Goal: Task Accomplishment & Management: Use online tool/utility

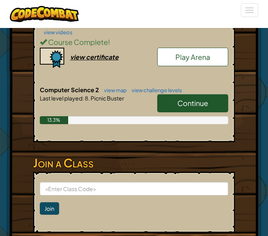
scroll to position [281, 0]
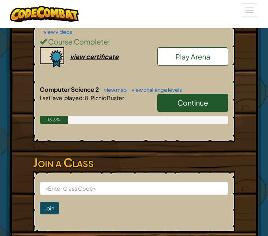
click at [180, 63] on link "Play Arena" at bounding box center [192, 56] width 71 height 19
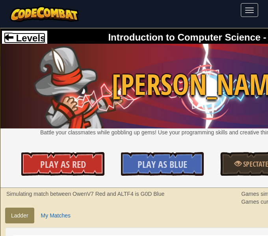
click at [29, 41] on span "Levels" at bounding box center [29, 38] width 32 height 11
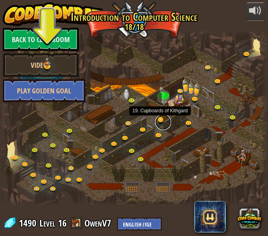
click at [159, 120] on link at bounding box center [163, 122] width 16 height 16
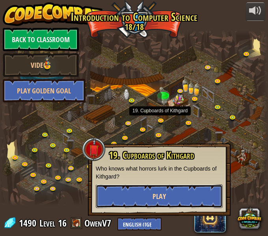
click at [160, 188] on button "Play" at bounding box center [159, 197] width 127 height 24
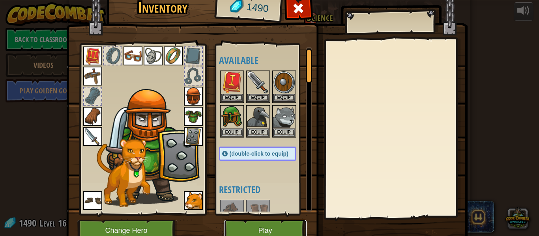
click at [260, 226] on button "Play" at bounding box center [265, 231] width 82 height 22
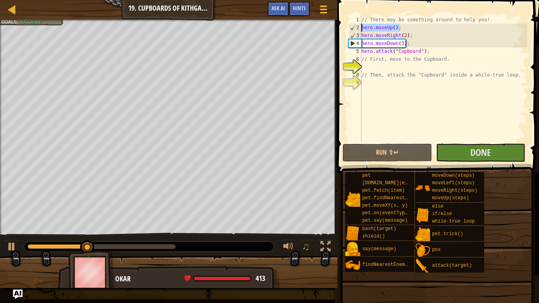
drag, startPoint x: 420, startPoint y: 25, endPoint x: 358, endPoint y: 28, distance: 62.0
click at [268, 28] on div "1 2 3 4 5 6 7 8 9 // There may be something around to help you! hero . moveUp (…" at bounding box center [437, 79] width 180 height 126
type textarea "hero.moveUp();"
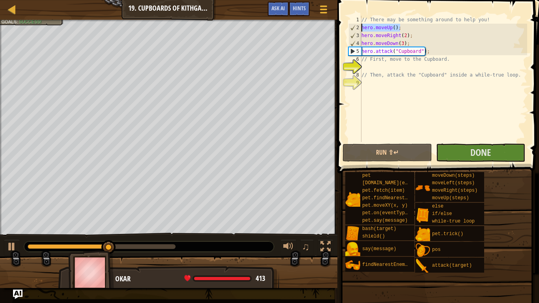
click at [268, 66] on div "// There may be something around to help you! hero . moveUp ( ) ; hero . moveRi…" at bounding box center [443, 87] width 167 height 142
type textarea "hero.moveUp();"
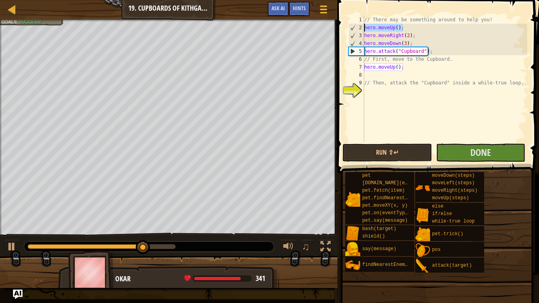
drag, startPoint x: 414, startPoint y: 28, endPoint x: 353, endPoint y: 27, distance: 60.8
click at [268, 27] on div "1 2 3 4 5 6 7 8 9 10 // There may be something around to help you! hero . moveU…" at bounding box center [437, 79] width 180 height 126
type textarea "hero.moveUp();"
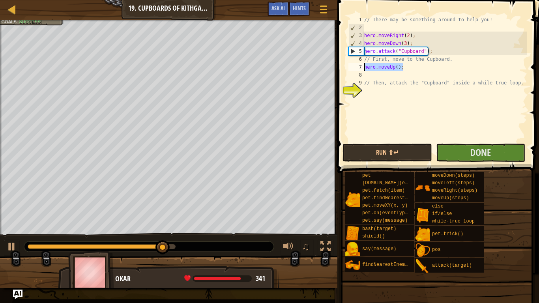
drag, startPoint x: 403, startPoint y: 68, endPoint x: 337, endPoint y: 65, distance: 65.9
click at [268, 65] on div "1 2 3 4 5 6 7 8 9 10 // There may be something around to help you! hero . moveR…" at bounding box center [437, 102] width 204 height 196
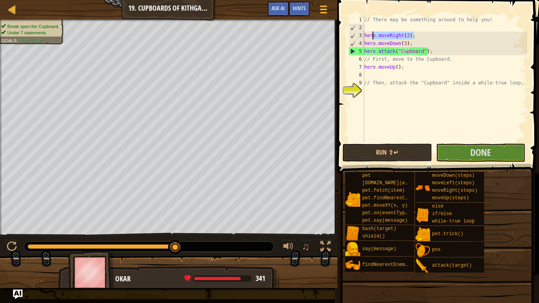
drag, startPoint x: 421, startPoint y: 36, endPoint x: 348, endPoint y: 34, distance: 72.2
click at [268, 34] on div "hero.moveUp(); 1 2 3 4 5 6 7 8 9 10 // There may be something around to help yo…" at bounding box center [437, 79] width 180 height 126
type textarea "hero.moveRight(2);"
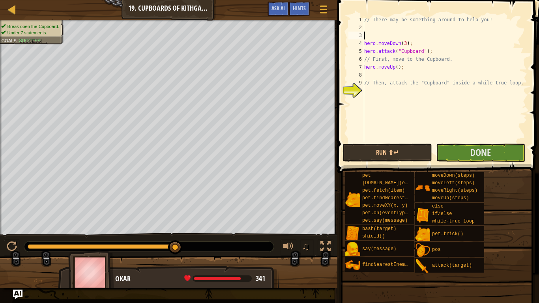
click at [268, 75] on div "// There may be something around to help you! hero . moveDown ( 3 ) ; hero . at…" at bounding box center [445, 87] width 165 height 142
type textarea "hero.moveRight(2);"
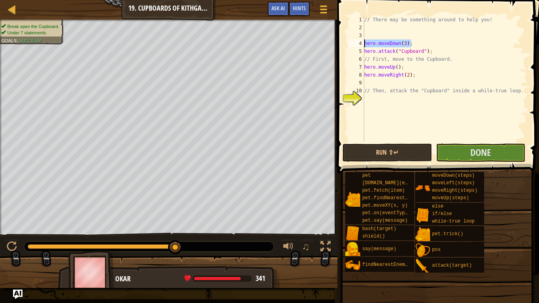
drag, startPoint x: 415, startPoint y: 40, endPoint x: 363, endPoint y: 46, distance: 52.8
click at [268, 46] on div "1 2 3 4 5 6 7 8 9 10 11 // There may be something around to help you! hero . mo…" at bounding box center [437, 79] width 180 height 126
type textarea "hero.moveDown(3);"
click at [268, 81] on div "// There may be something around to help you! hero . attack ( "Cupboard" ) ; //…" at bounding box center [445, 87] width 165 height 142
drag, startPoint x: 429, startPoint y: 52, endPoint x: 357, endPoint y: 54, distance: 72.2
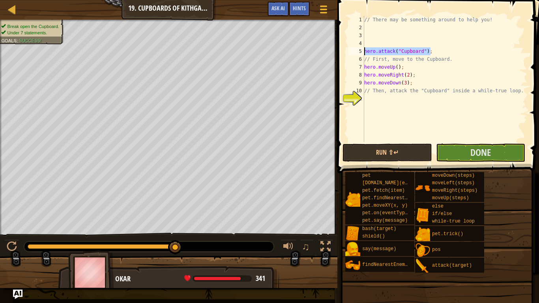
click at [268, 54] on div "hero.moveDown(3); 1 2 3 4 5 6 7 8 9 10 11 // There may be something around to h…" at bounding box center [437, 79] width 180 height 126
type textarea "hero.attack("Cupboard");"
click at [268, 103] on div "// There may be something around to help you! // First, move to the Cupboard. h…" at bounding box center [445, 87] width 165 height 142
click at [268, 84] on div "// There may be something around to help you! // First, move to the Cupboard. h…" at bounding box center [445, 87] width 165 height 142
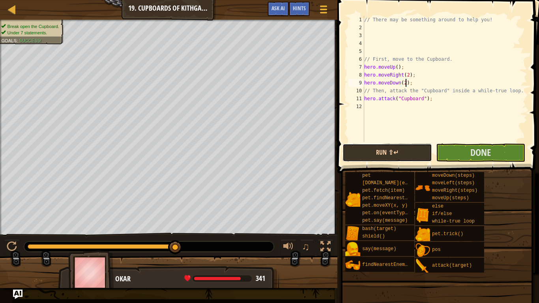
click at [268, 153] on button "Run ⇧↵" at bounding box center [386, 153] width 89 height 18
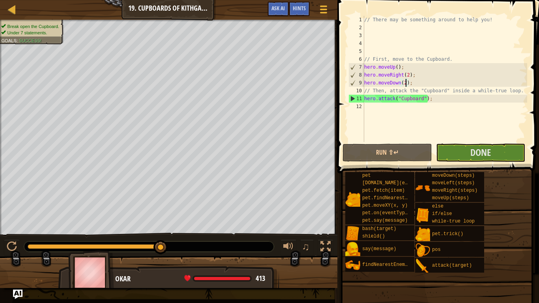
click at [268, 97] on div "// There may be something around to help you! // First, move to the Cupboard. h…" at bounding box center [445, 87] width 165 height 142
type textarea "hero.attack("Cupboard");"
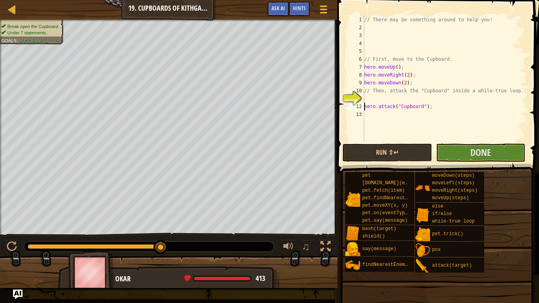
click at [268, 97] on div "// There may be something around to help you! // First, move to the Cupboard. h…" at bounding box center [445, 87] width 165 height 142
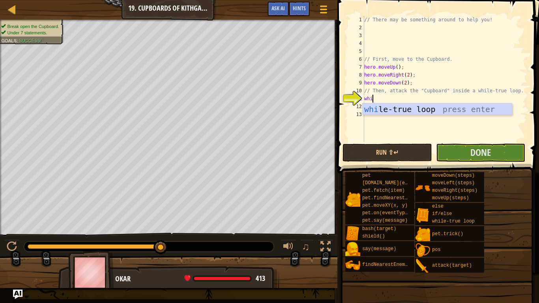
type textarea "while"
click at [268, 110] on div "while -true loop press enter" at bounding box center [437, 121] width 149 height 36
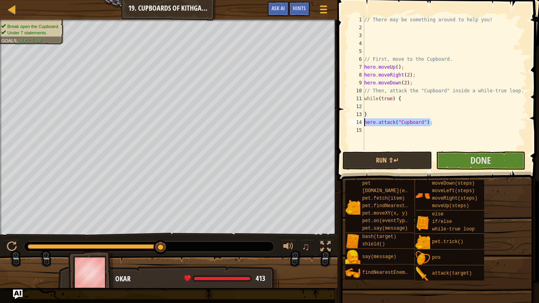
drag, startPoint x: 432, startPoint y: 120, endPoint x: 362, endPoint y: 122, distance: 69.9
click at [268, 122] on div "1 2 3 4 5 6 7 8 9 10 11 12 13 14 15 // There may be something around to help yo…" at bounding box center [437, 83] width 180 height 134
type textarea "hero.attack("Cupboard");"
click at [268, 107] on div "// There may be something around to help you! // First, move to the Cupboard. h…" at bounding box center [445, 91] width 165 height 150
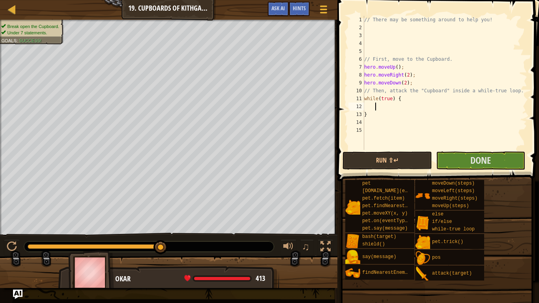
paste textarea "hero.attack("Cupboard");"
click at [268, 107] on div "// There may be something around to help you! // First, move to the Cupboard. h…" at bounding box center [445, 91] width 165 height 150
type textarea "hero.attack("Cupboard");"
click at [268, 160] on button "Run ⇧↵" at bounding box center [386, 160] width 89 height 18
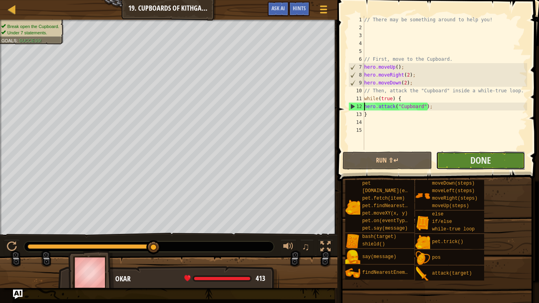
click at [268, 154] on button "Done" at bounding box center [480, 160] width 89 height 18
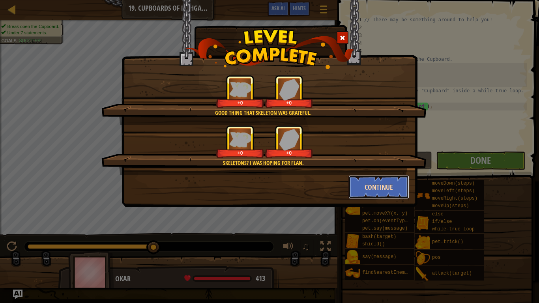
click at [268, 177] on button "Continue" at bounding box center [378, 187] width 61 height 24
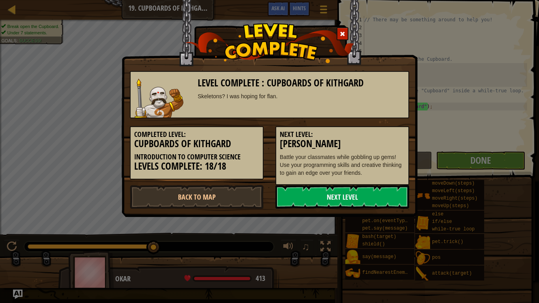
click at [268, 186] on link "Next Level" at bounding box center [342, 197] width 134 height 24
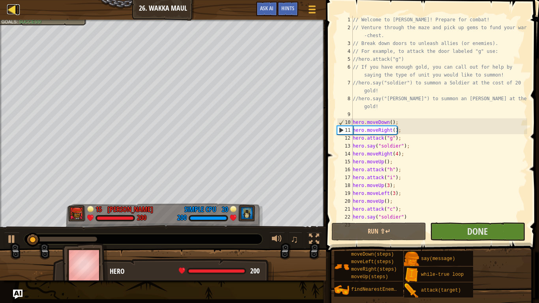
click at [8, 7] on div at bounding box center [12, 9] width 10 height 10
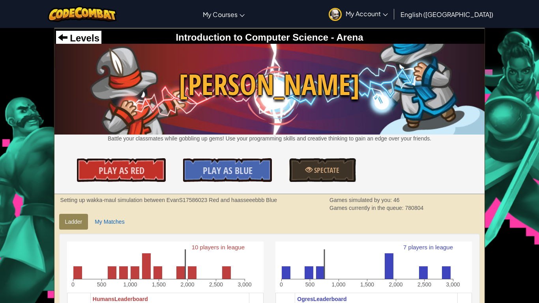
click at [79, 25] on div at bounding box center [82, 14] width 81 height 28
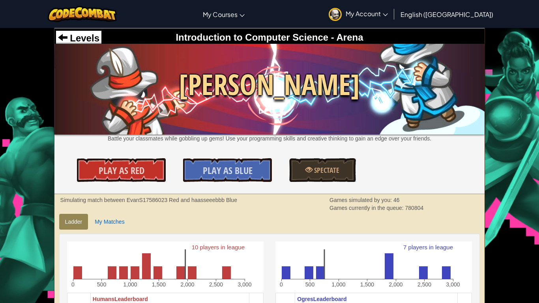
click at [80, 56] on img at bounding box center [269, 89] width 430 height 91
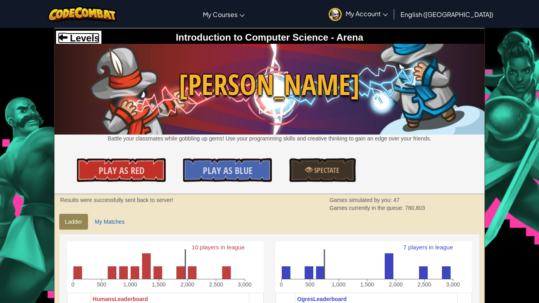
click at [75, 43] on span "Levels" at bounding box center [83, 38] width 32 height 11
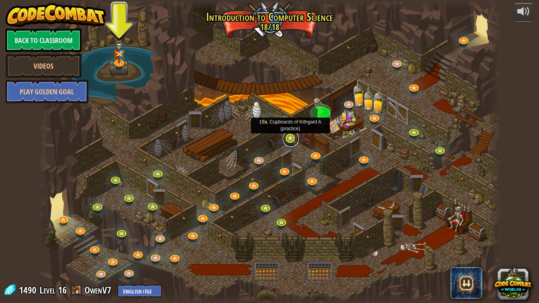
click at [268, 139] on link at bounding box center [291, 139] width 16 height 16
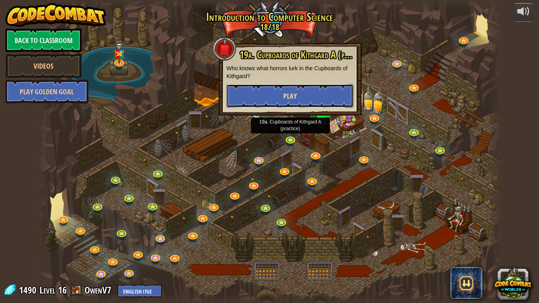
click at [268, 96] on span "Play" at bounding box center [289, 96] width 13 height 10
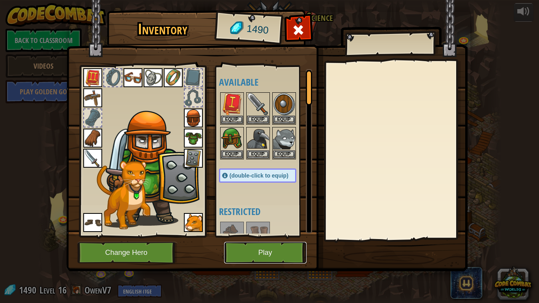
click at [227, 236] on button "Play" at bounding box center [265, 253] width 82 height 22
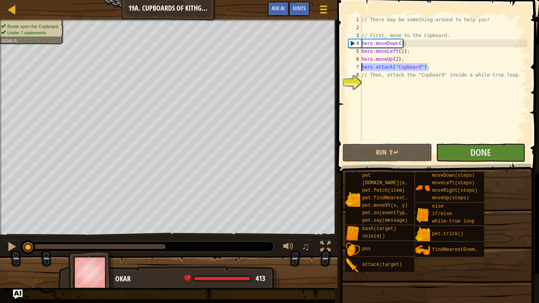
drag, startPoint x: 434, startPoint y: 67, endPoint x: 362, endPoint y: 70, distance: 72.6
click at [268, 70] on div "// There may be something around to help you! // First, move to the Cupboard. h…" at bounding box center [443, 87] width 167 height 142
type textarea "hero.attack("Cupboard");"
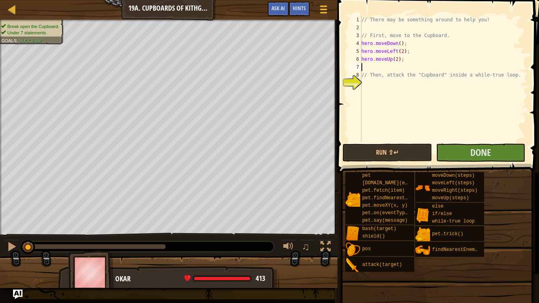
click at [268, 84] on div "// There may be something around to help you! // First, move to the Cupboard. h…" at bounding box center [443, 87] width 167 height 142
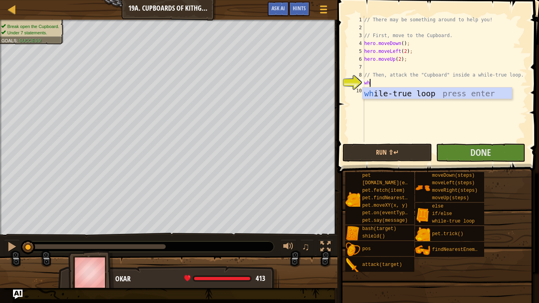
type textarea "whi"
click at [268, 98] on div "whi le-true loop press enter" at bounding box center [437, 106] width 149 height 36
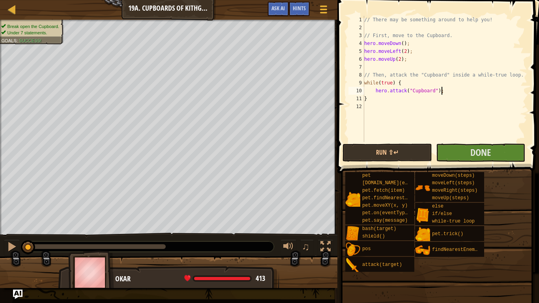
click at [268, 95] on div "// There may be something around to help you! // First, move to the Cupboard. h…" at bounding box center [445, 87] width 165 height 142
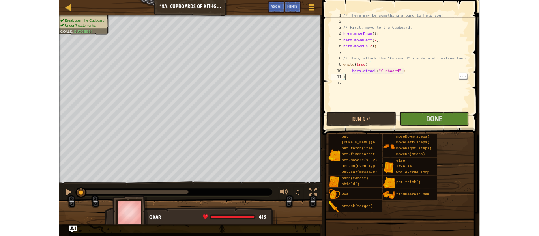
scroll to position [4, 0]
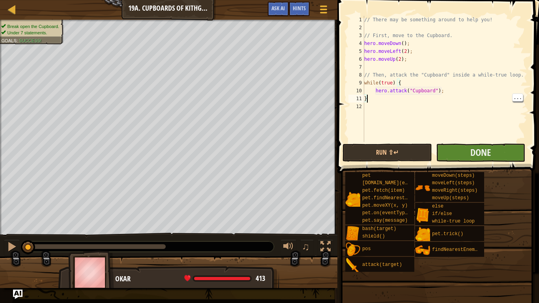
type textarea "}"
click at [268, 155] on button "Done" at bounding box center [480, 153] width 89 height 18
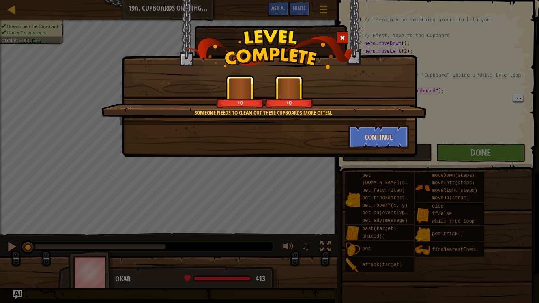
click at [268, 37] on span at bounding box center [343, 38] width 6 height 6
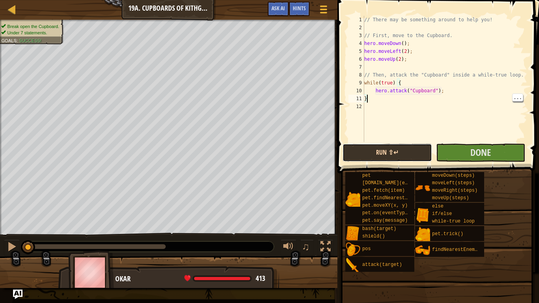
click at [268, 159] on button "Run ⇧↵" at bounding box center [386, 153] width 89 height 18
click at [268, 151] on button "Running" at bounding box center [386, 153] width 89 height 18
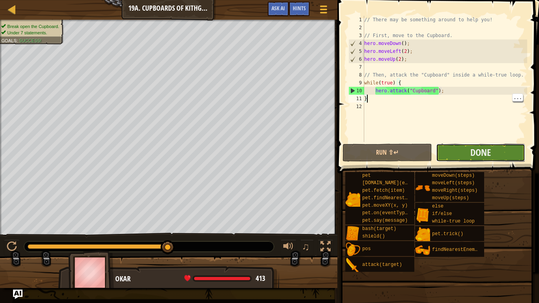
click at [268, 157] on button "Done" at bounding box center [480, 153] width 89 height 18
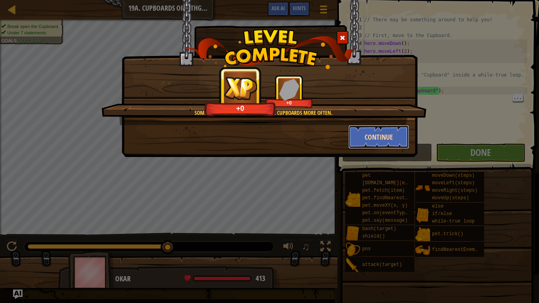
click at [268, 133] on button "Continue" at bounding box center [378, 137] width 61 height 24
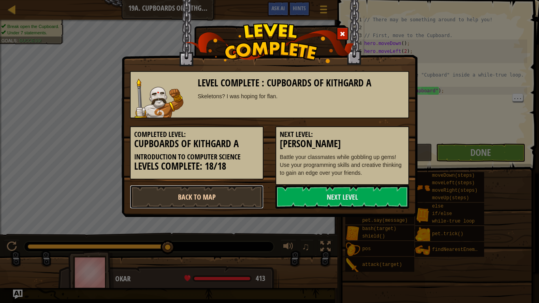
click at [204, 194] on link "Back to Map" at bounding box center [197, 197] width 134 height 24
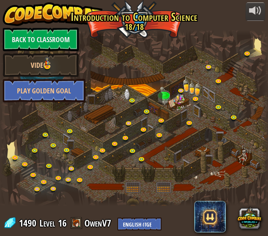
click at [6, 98] on link "Play Golden Goal" at bounding box center [44, 91] width 83 height 24
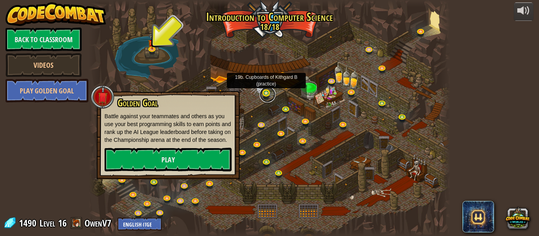
click at [266, 95] on link at bounding box center [268, 95] width 16 height 16
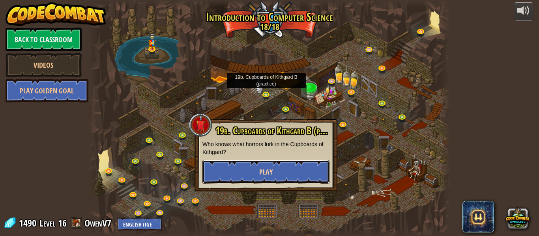
click at [268, 160] on button "Play" at bounding box center [265, 172] width 127 height 24
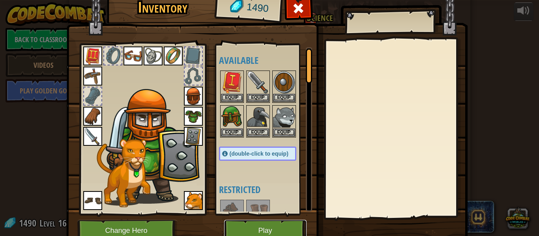
click at [268, 225] on button "Play" at bounding box center [265, 231] width 82 height 22
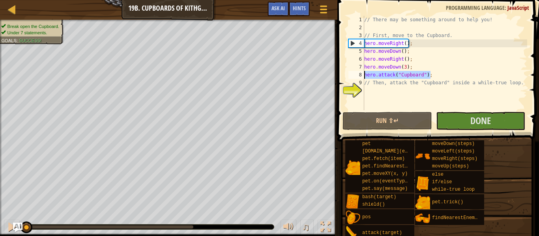
drag, startPoint x: 434, startPoint y: 77, endPoint x: 359, endPoint y: 74, distance: 75.0
click at [268, 74] on div "1 2 3 4 5 6 7 8 9 10 // There may be something around to help you! // First, mo…" at bounding box center [437, 63] width 180 height 95
type textarea "hero.attack("Cupboard");"
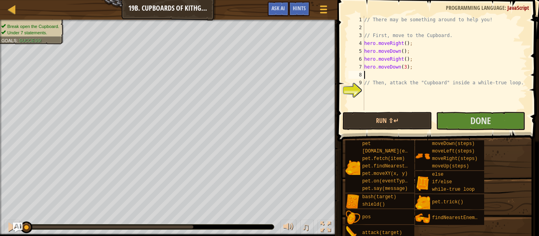
click at [268, 91] on div "// There may be something around to help you! // First, move to the Cupboard. h…" at bounding box center [445, 71] width 165 height 110
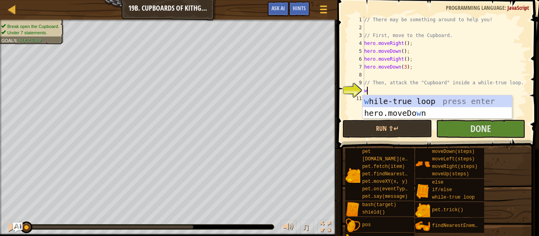
scroll to position [4, 0]
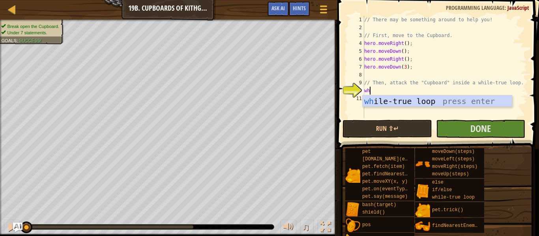
type textarea "whil"
click at [268, 99] on div "whil e-true loop press enter" at bounding box center [437, 113] width 149 height 36
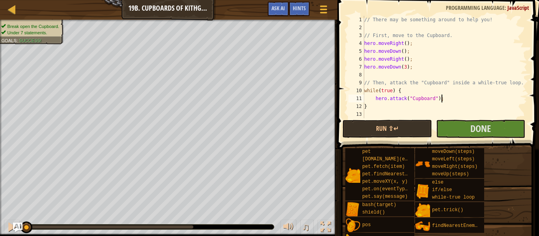
click at [268, 128] on button "Run ⇧↵" at bounding box center [386, 129] width 89 height 18
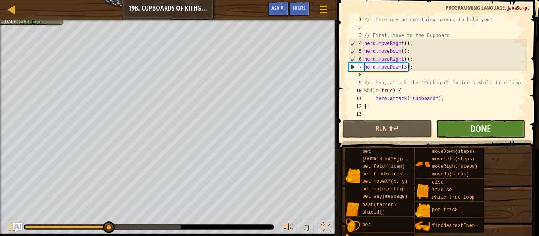
click at [268, 67] on div "// There may be something around to help you! // First, move to the Cupboard. h…" at bounding box center [445, 75] width 165 height 118
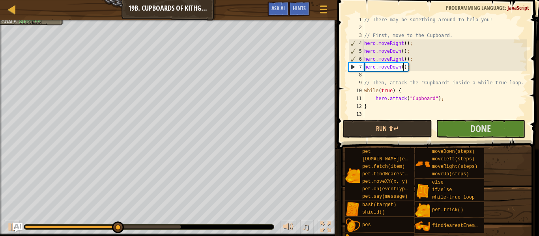
type textarea "hero.moveDown(2);"
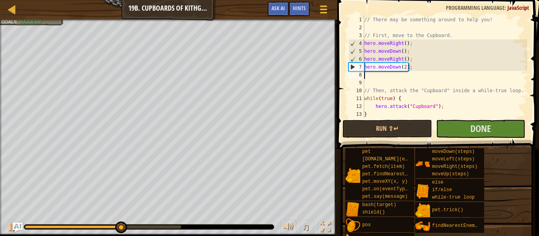
scroll to position [4, 0]
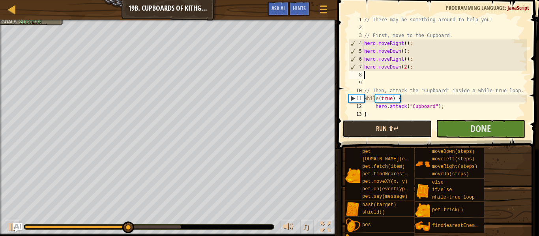
click at [268, 130] on button "Run ⇧↵" at bounding box center [386, 129] width 89 height 18
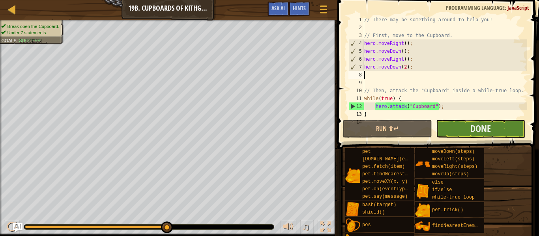
type textarea "hero.moveDown(2);"
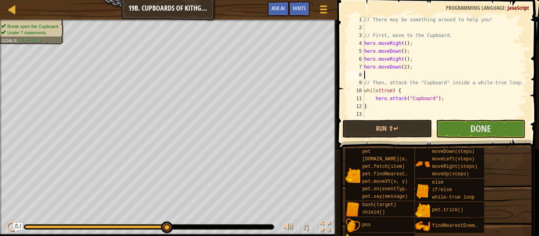
click at [268, 74] on div "// There may be something around to help you! // First, move to the Cupboard. h…" at bounding box center [445, 75] width 165 height 118
type textarea "hero.moveDown(2);"
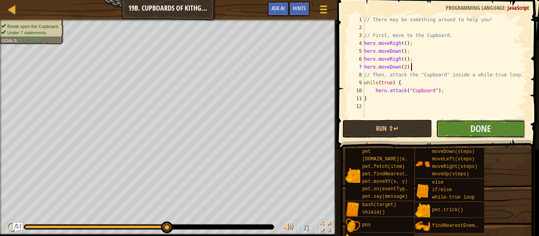
click at [268, 132] on button "Done" at bounding box center [480, 129] width 89 height 18
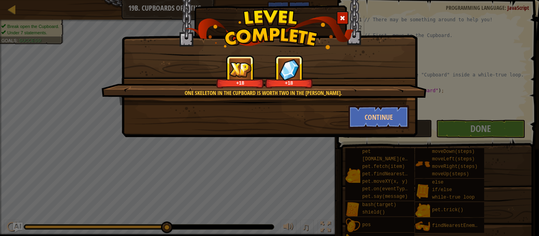
click at [268, 18] on div at bounding box center [343, 17] width 12 height 13
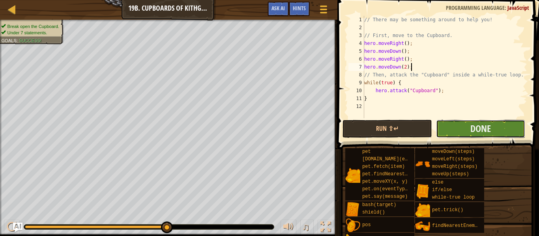
click at [268, 133] on button "Done" at bounding box center [480, 129] width 89 height 18
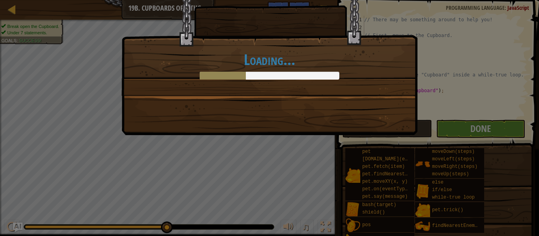
click at [268, 121] on div "Loading..." at bounding box center [270, 57] width 296 height 155
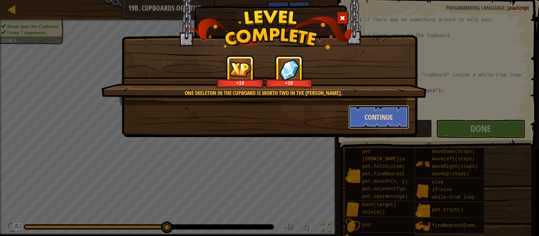
click at [268, 114] on button "Continue" at bounding box center [378, 117] width 61 height 24
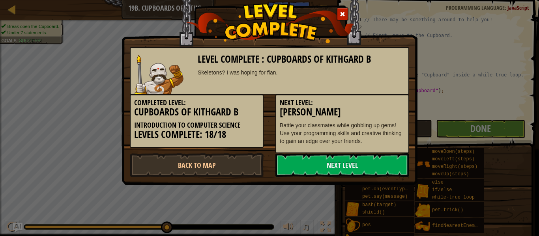
click at [268, 117] on h3 "[PERSON_NAME]" at bounding box center [342, 112] width 125 height 11
click at [175, 170] on link "Back to Map" at bounding box center [197, 165] width 134 height 24
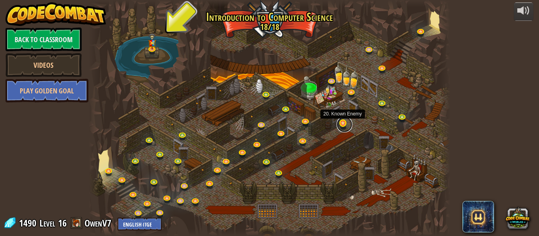
click at [268, 123] on link at bounding box center [345, 125] width 16 height 16
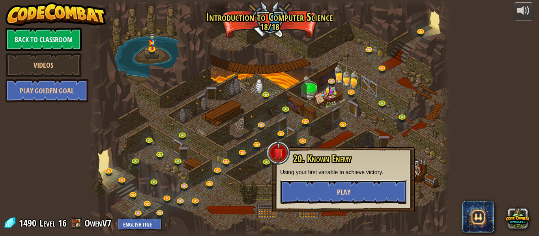
click at [268, 198] on button "Play" at bounding box center [343, 192] width 127 height 24
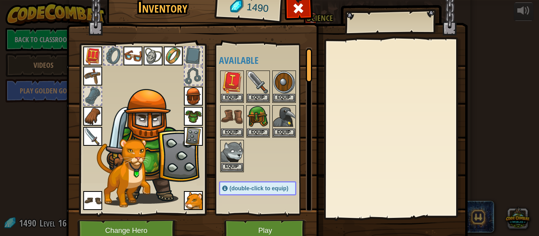
click at [235, 36] on img at bounding box center [266, 106] width 401 height 286
click at [242, 226] on button "Play" at bounding box center [265, 231] width 82 height 22
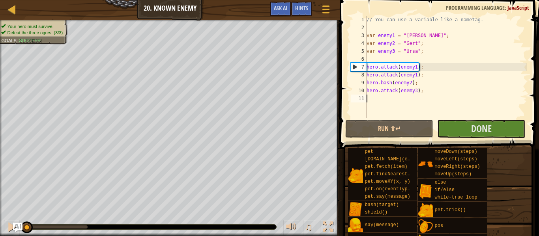
click at [268, 84] on div "// You can use a variable like a nametag. var enemy1 = "[PERSON_NAME]" ; var en…" at bounding box center [446, 75] width 162 height 118
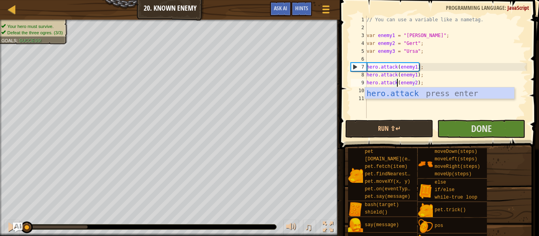
scroll to position [4, 5]
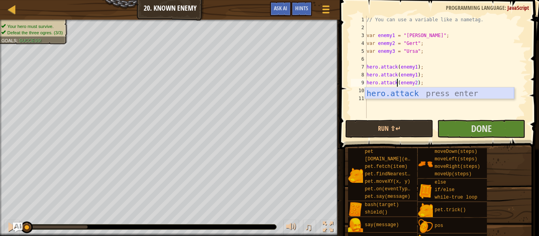
click at [268, 98] on div "hero.attack press enter" at bounding box center [439, 106] width 149 height 36
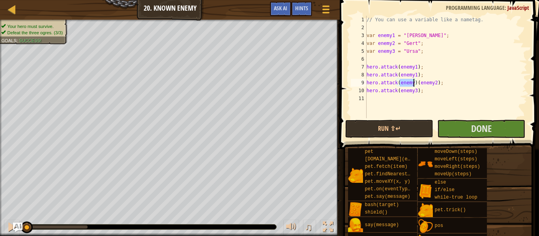
click at [268, 82] on div "// You can use a variable like a nametag. var enemy1 = "[PERSON_NAME]" ; var en…" at bounding box center [446, 75] width 162 height 118
drag, startPoint x: 423, startPoint y: 84, endPoint x: 342, endPoint y: 82, distance: 81.3
click at [268, 82] on div "hero.attack(enemy2); 1 2 3 4 5 6 7 8 9 10 11 // You can use a variable like a n…" at bounding box center [438, 90] width 202 height 173
type textarea "hero.attack(enemy2);"
click at [268, 83] on div "// You can use a variable like a nametag. var enemy1 = "[PERSON_NAME]" ; var en…" at bounding box center [446, 67] width 162 height 103
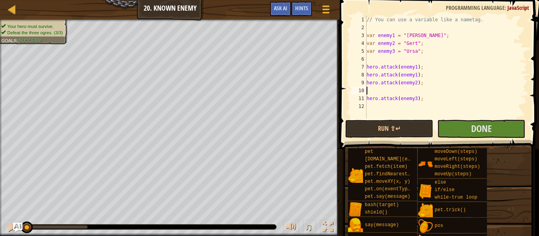
scroll to position [4, 0]
paste textarea "hero.attack(enemy2);"
type textarea "hero.attack(enemy2);"
drag, startPoint x: 440, startPoint y: 105, endPoint x: 352, endPoint y: 106, distance: 87.6
click at [268, 106] on div "hero.attack(enemy2); 1 2 3 4 5 6 7 8 9 10 11 12 // You can use a variable like …" at bounding box center [438, 67] width 178 height 103
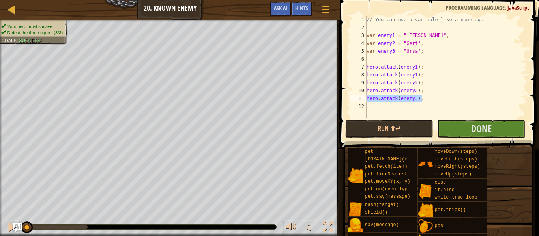
drag, startPoint x: 428, startPoint y: 99, endPoint x: 352, endPoint y: 100, distance: 75.8
click at [268, 100] on div "1 2 3 4 5 6 7 8 9 10 11 12 // You can use a variable like a nametag. var enemy1…" at bounding box center [438, 67] width 178 height 103
paste textarea "hero.attack(enemy3);"
type textarea "hero.attack(enemy3);"
paste textarea "hero.attack(enemy3);"
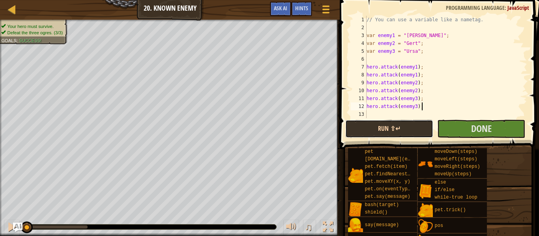
click at [268, 127] on button "Run ⇧↵" at bounding box center [389, 129] width 88 height 18
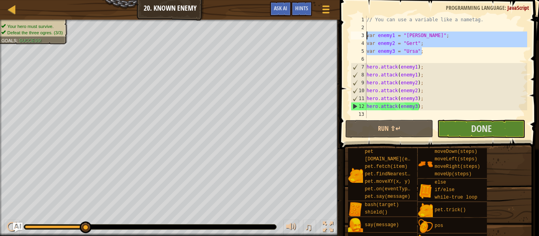
drag, startPoint x: 423, startPoint y: 51, endPoint x: 366, endPoint y: 35, distance: 59.4
click at [268, 35] on div "hero.attack(enemy3); 1 2 3 4 5 6 7 8 9 10 11 12 13 // You can use a variable li…" at bounding box center [438, 67] width 178 height 103
type textarea "var enemy1 = "[PERSON_NAME]"; var enemy2 = "[PERSON_NAME]";"
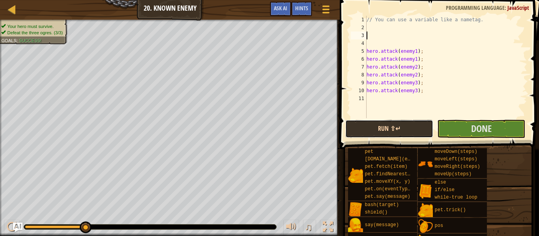
click at [268, 123] on button "Run ⇧↵" at bounding box center [389, 129] width 88 height 18
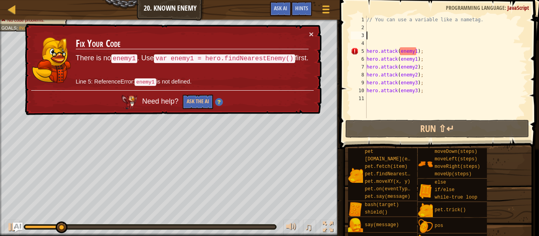
click at [268, 27] on div "// You can use a variable like a nametag. hero . attack ( enemy1 ) ; hero . att…" at bounding box center [446, 75] width 162 height 118
paste textarea "var enemy3 = "Ursa";"
type textarea "var enemy3 = "Ursa";"
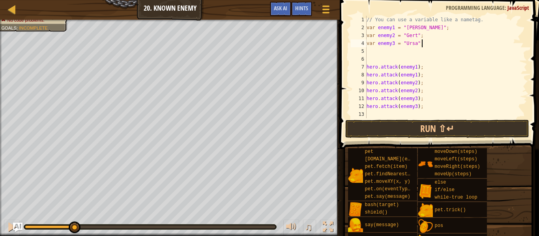
click at [268, 57] on div "// You can use a variable like a nametag. var enemy1 = "[PERSON_NAME]" ; var en…" at bounding box center [446, 75] width 162 height 118
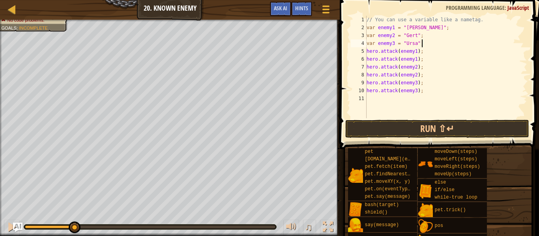
type textarea "var enemy3 = "Ursa";"
click at [268, 129] on button "Run ⇧↵" at bounding box center [437, 129] width 184 height 18
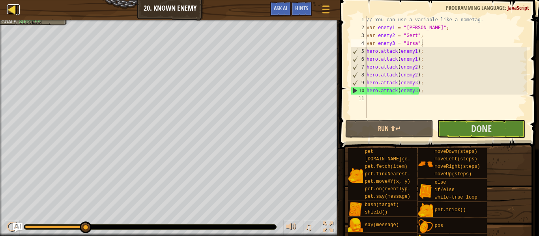
click at [11, 8] on div at bounding box center [12, 9] width 10 height 10
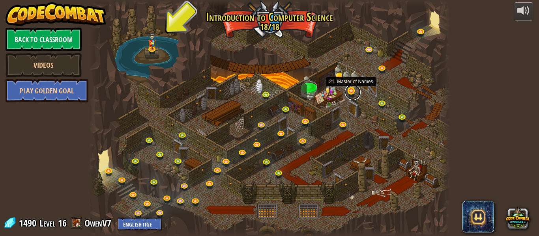
click at [268, 95] on link at bounding box center [353, 92] width 16 height 16
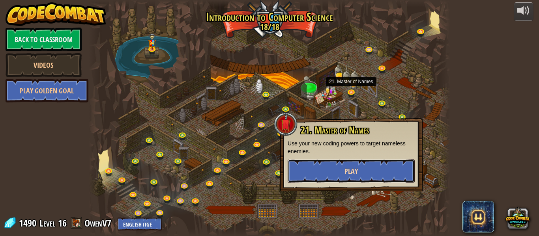
click at [268, 163] on button "Play" at bounding box center [351, 171] width 127 height 24
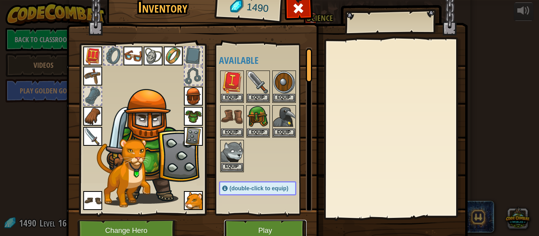
click at [268, 226] on button "Play" at bounding box center [265, 231] width 82 height 22
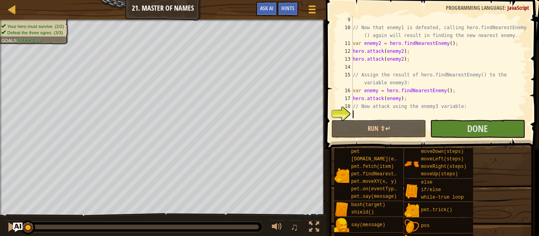
scroll to position [79, 0]
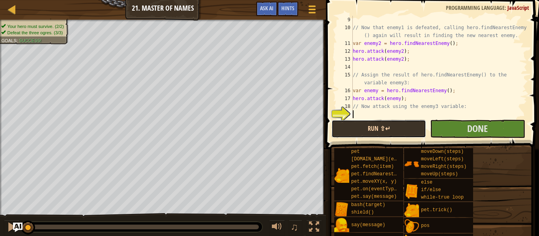
click at [268, 126] on button "Run ⇧↵" at bounding box center [378, 129] width 95 height 18
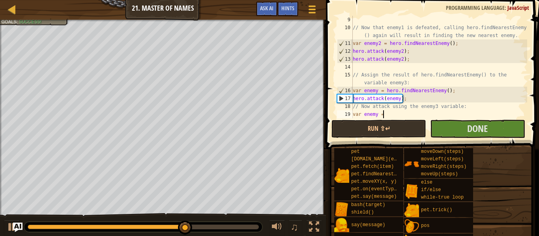
scroll to position [4, 4]
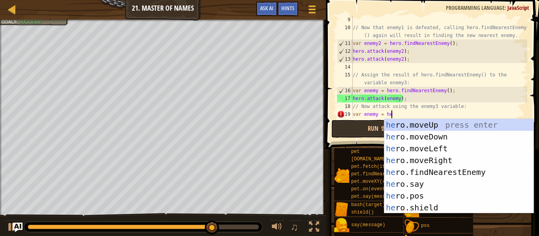
type textarea "var enemy = hero"
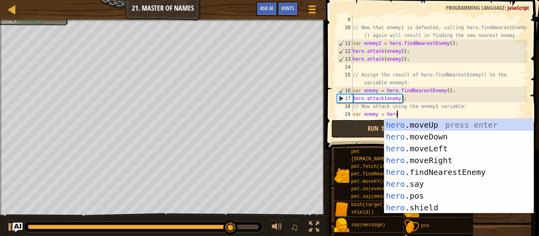
click at [268, 177] on div "hero .moveUp press enter hero .moveDown press enter hero .moveLeft press enter …" at bounding box center [458, 178] width 149 height 118
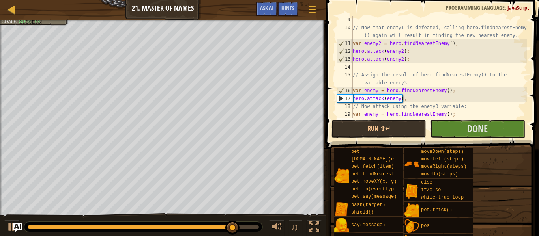
scroll to position [4, 0]
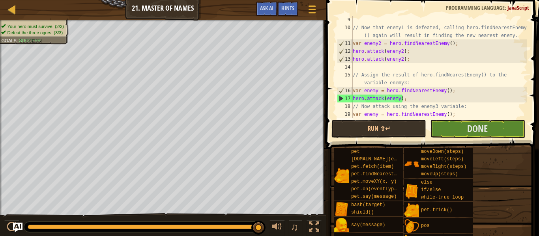
click at [268, 114] on div "// Now that enemy1 is defeated, calling hero.findNearestEnemy () again will res…" at bounding box center [439, 75] width 176 height 118
type textarea "var enemy3 = hero.findNearestEnemy();"
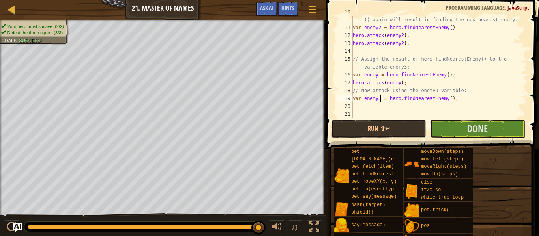
scroll to position [95, 0]
click at [268, 106] on div "// Now that enemy1 is defeated, calling hero.findNearestEnemy () again will res…" at bounding box center [439, 71] width 176 height 126
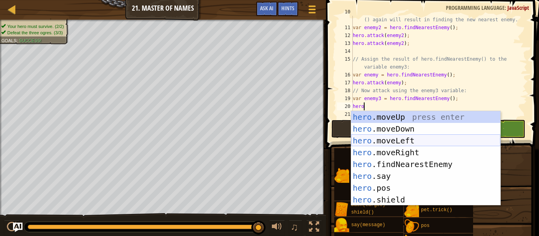
scroll to position [28, 0]
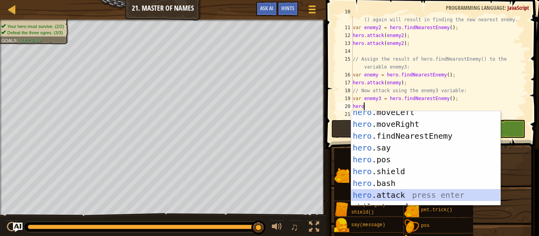
click at [268, 196] on div "hero .moveLeft press enter hero .moveRight press enter hero .findNearestEnemy p…" at bounding box center [425, 166] width 149 height 118
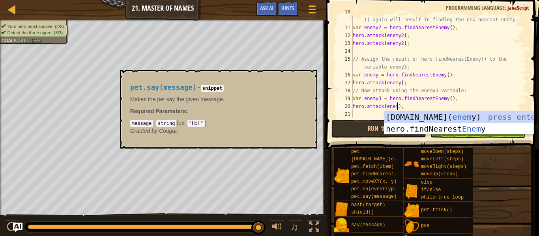
scroll to position [4, 7]
type textarea "hero.attack(enemy3);"
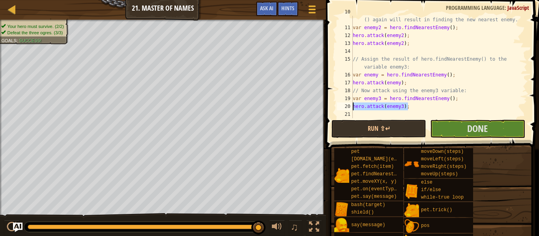
click at [268, 106] on div "Map Introduction to Computer Science 21. Master of Names Game Menu Done Hints A…" at bounding box center [269, 118] width 539 height 236
click at [268, 115] on div "// Now that enemy1 is defeated, calling hero.findNearestEnemy () again will res…" at bounding box center [439, 71] width 176 height 126
paste textarea "hero.attack(enemy3);"
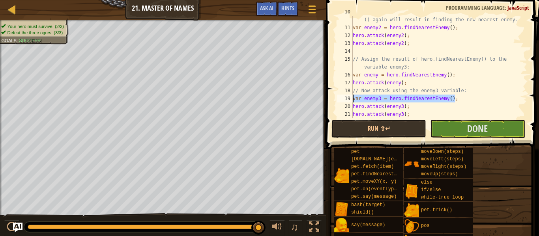
drag, startPoint x: 461, startPoint y: 99, endPoint x: 351, endPoint y: 100, distance: 110.1
click at [268, 100] on div "hero.attack(enemy3); 10 11 12 13 14 15 16 17 18 19 20 21 22 // Now that enemy1 …" at bounding box center [431, 67] width 192 height 103
type textarea "var enemy3 = hero.findNearestEnemy();"
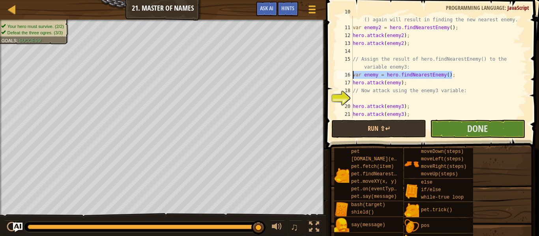
drag, startPoint x: 453, startPoint y: 74, endPoint x: 353, endPoint y: 75, distance: 99.8
click at [268, 75] on div "// Now that enemy1 is defeated, calling hero.findNearestEnemy () again will res…" at bounding box center [439, 71] width 176 height 126
click at [268, 75] on div "// Now that enemy1 is defeated, calling hero.findNearestEnemy () again will res…" at bounding box center [439, 67] width 176 height 103
click at [268, 75] on div "// Now that enemy1 is defeated, calling hero.findNearestEnemy () again will res…" at bounding box center [439, 71] width 176 height 126
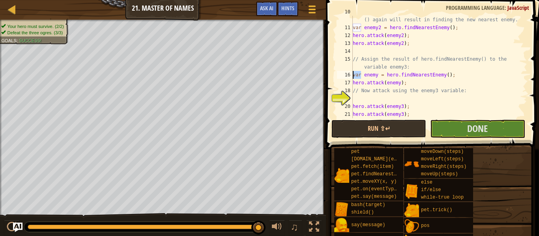
click at [268, 75] on div "// Now that enemy1 is defeated, calling hero.findNearestEnemy () again will res…" at bounding box center [439, 71] width 176 height 126
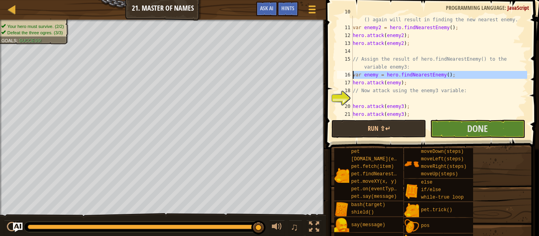
paste textarea "3 = hero.findNearestEnemy();"
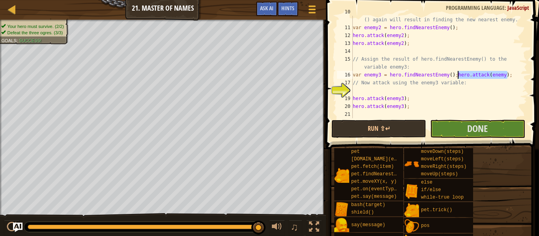
drag, startPoint x: 512, startPoint y: 74, endPoint x: 458, endPoint y: 73, distance: 54.1
click at [268, 73] on div "// Now that enemy1 is defeated, calling hero.findNearestEnemy () again will res…" at bounding box center [439, 71] width 176 height 126
type textarea "hero.attack(enemy);"
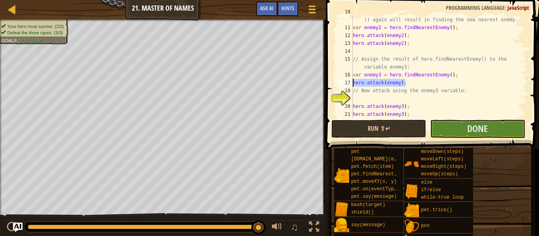
drag, startPoint x: 408, startPoint y: 84, endPoint x: 344, endPoint y: 84, distance: 63.5
click at [268, 84] on div "hero.attack(enemy); 10 11 12 13 14 15 16 17 18 19 20 21 22 // Now that enemy1 i…" at bounding box center [431, 67] width 192 height 103
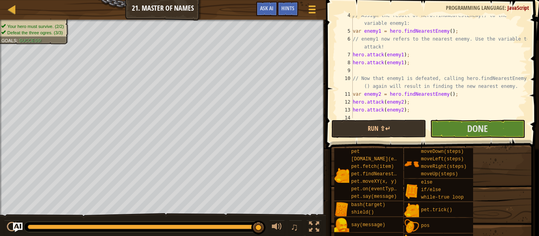
scroll to position [0, 0]
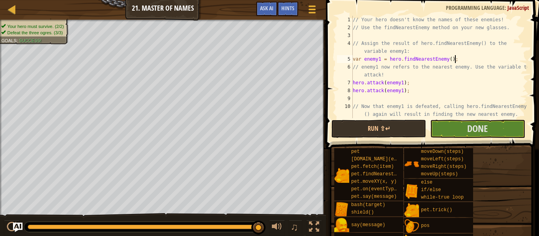
drag, startPoint x: 459, startPoint y: 58, endPoint x: 466, endPoint y: 60, distance: 6.9
click at [268, 60] on div "// Your hero doesn't know the names of these enemies! // Use the findNearestEne…" at bounding box center [439, 75] width 176 height 118
type textarea "var enemy1 = hero.findNearestEnemy();"
drag, startPoint x: 462, startPoint y: 59, endPoint x: 458, endPoint y: 58, distance: 4.0
click at [268, 58] on div "// Your hero doesn't know the names of these enemies! // Use the findNearestEne…" at bounding box center [439, 75] width 176 height 118
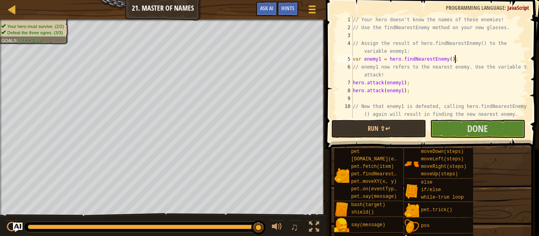
click at [268, 35] on div "// Your hero doesn't know the names of these enemies! // Use the findNearestEne…" at bounding box center [439, 75] width 176 height 118
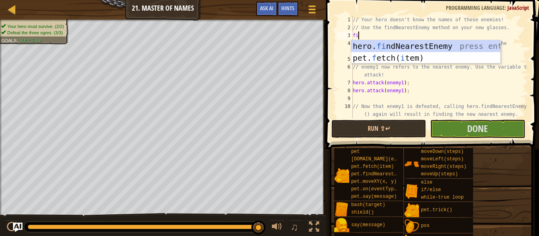
type textarea "find"
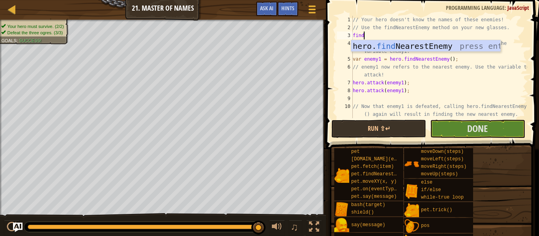
scroll to position [4, 1]
click at [268, 43] on div "hero. find NearestEnemy press enter" at bounding box center [425, 58] width 149 height 36
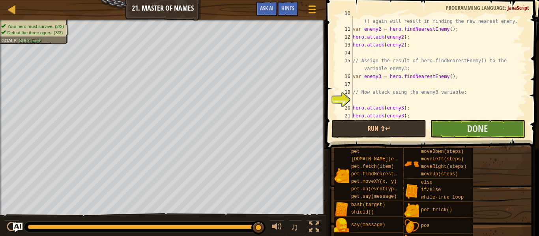
scroll to position [96, 0]
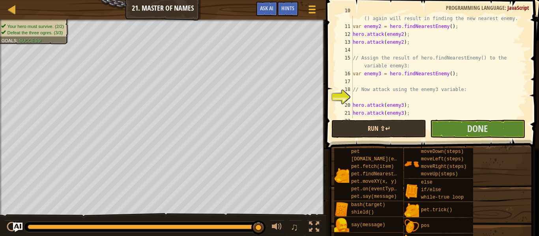
type textarea "var enemy = hero.findNearestEnemy();"
click at [268, 131] on button "Run ⇧↵" at bounding box center [378, 129] width 95 height 18
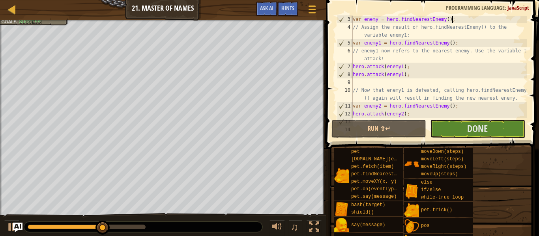
scroll to position [0, 0]
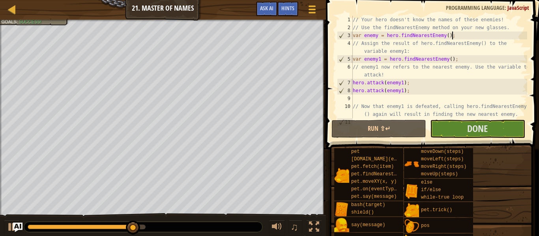
click at [268, 37] on div "// Your hero doesn't know the names of these enemies! // Use the findNearestEne…" at bounding box center [439, 75] width 176 height 118
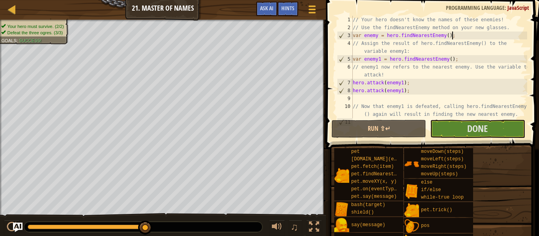
click at [268, 37] on div "// Your hero doesn't know the names of these enemies! // Use the findNearestEne…" at bounding box center [439, 75] width 176 height 118
drag, startPoint x: 454, startPoint y: 35, endPoint x: 352, endPoint y: 36, distance: 102.6
click at [268, 36] on div "var enemy = hero.findNearestEnemy(); 1 2 3 4 5 6 7 8 9 10 11 // Your hero doesn…" at bounding box center [431, 67] width 192 height 103
